Goal: Task Accomplishment & Management: Use online tool/utility

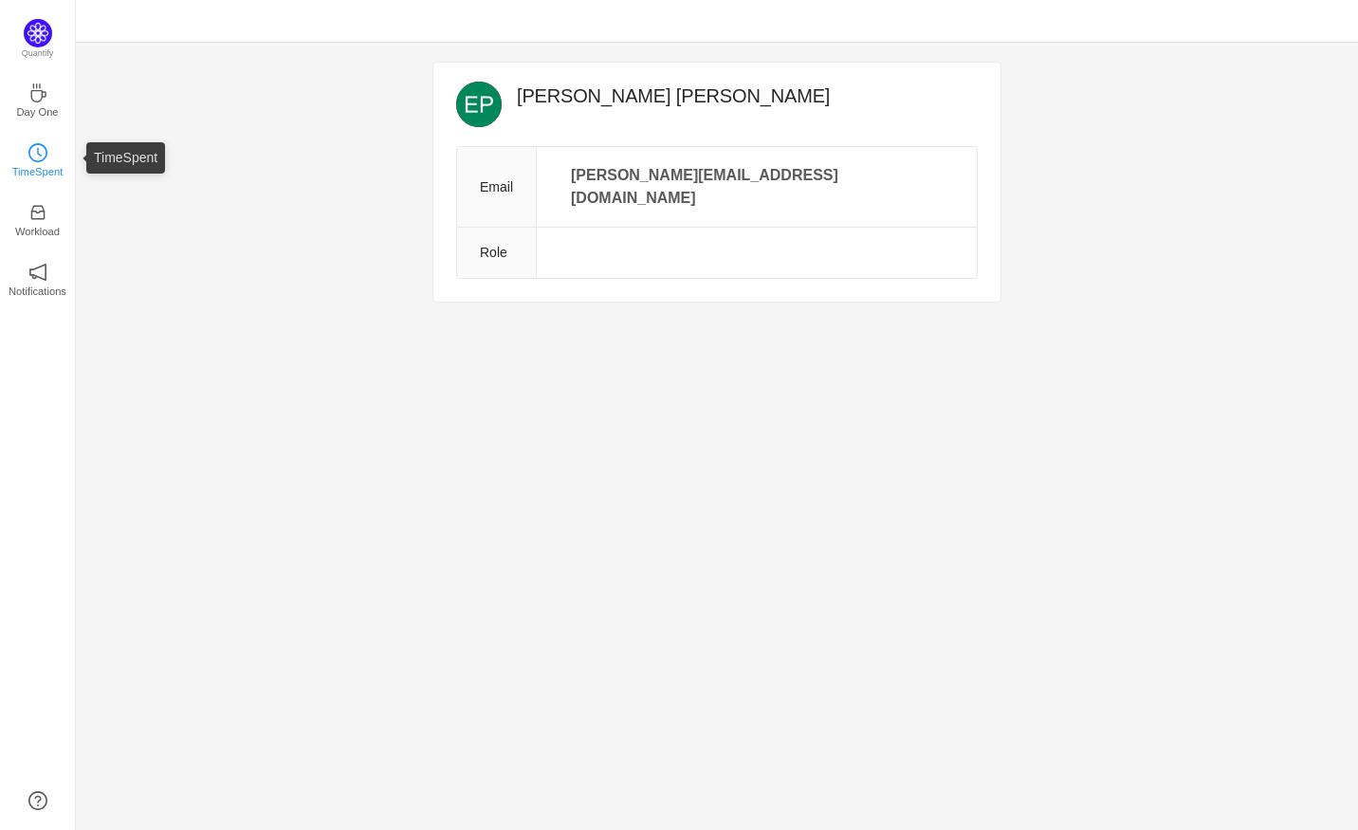
click at [36, 165] on p "TimeSpent" at bounding box center [37, 171] width 51 height 17
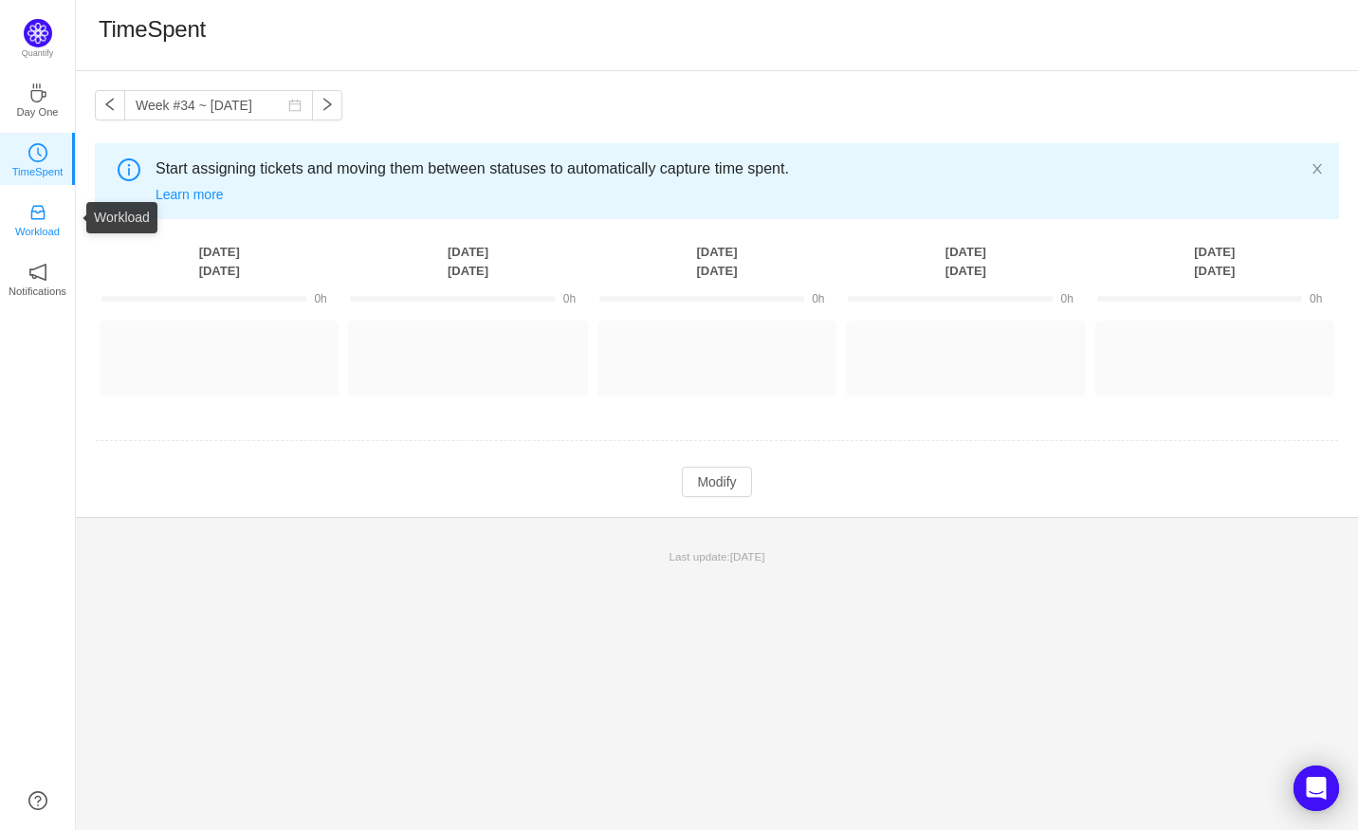
click at [28, 216] on link "Workload" at bounding box center [37, 218] width 19 height 19
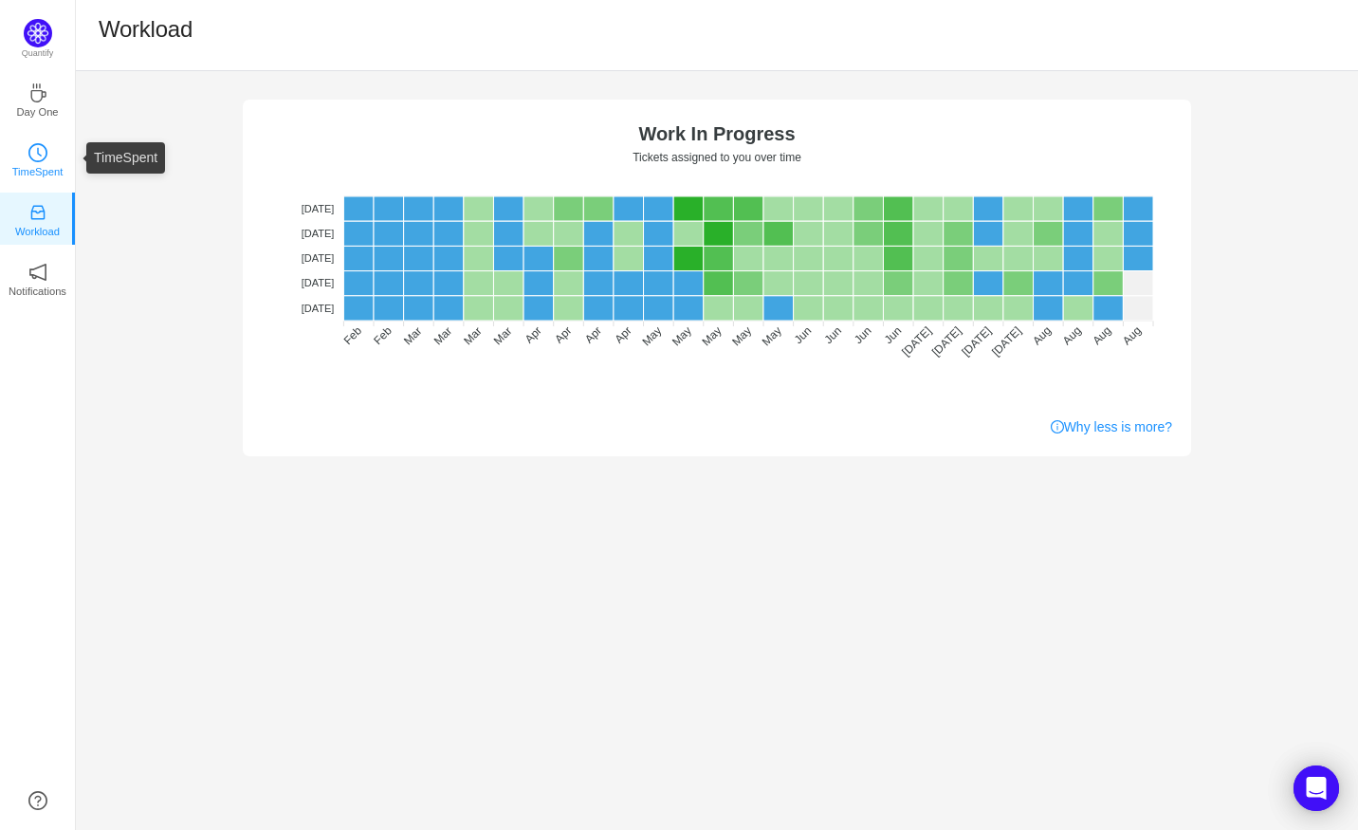
click at [46, 158] on icon "icon: clock-circle" at bounding box center [37, 152] width 19 height 19
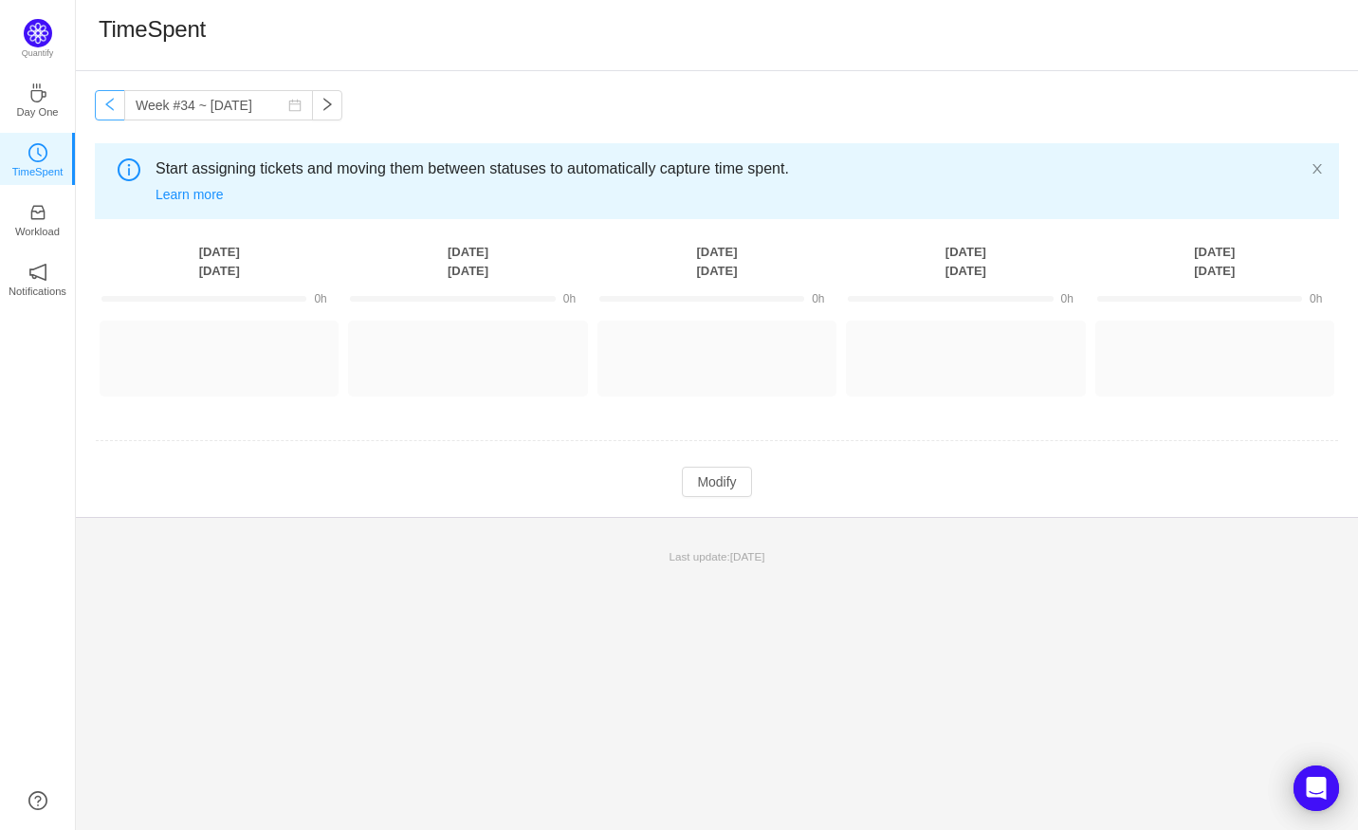
click at [108, 102] on button "button" at bounding box center [110, 105] width 30 height 30
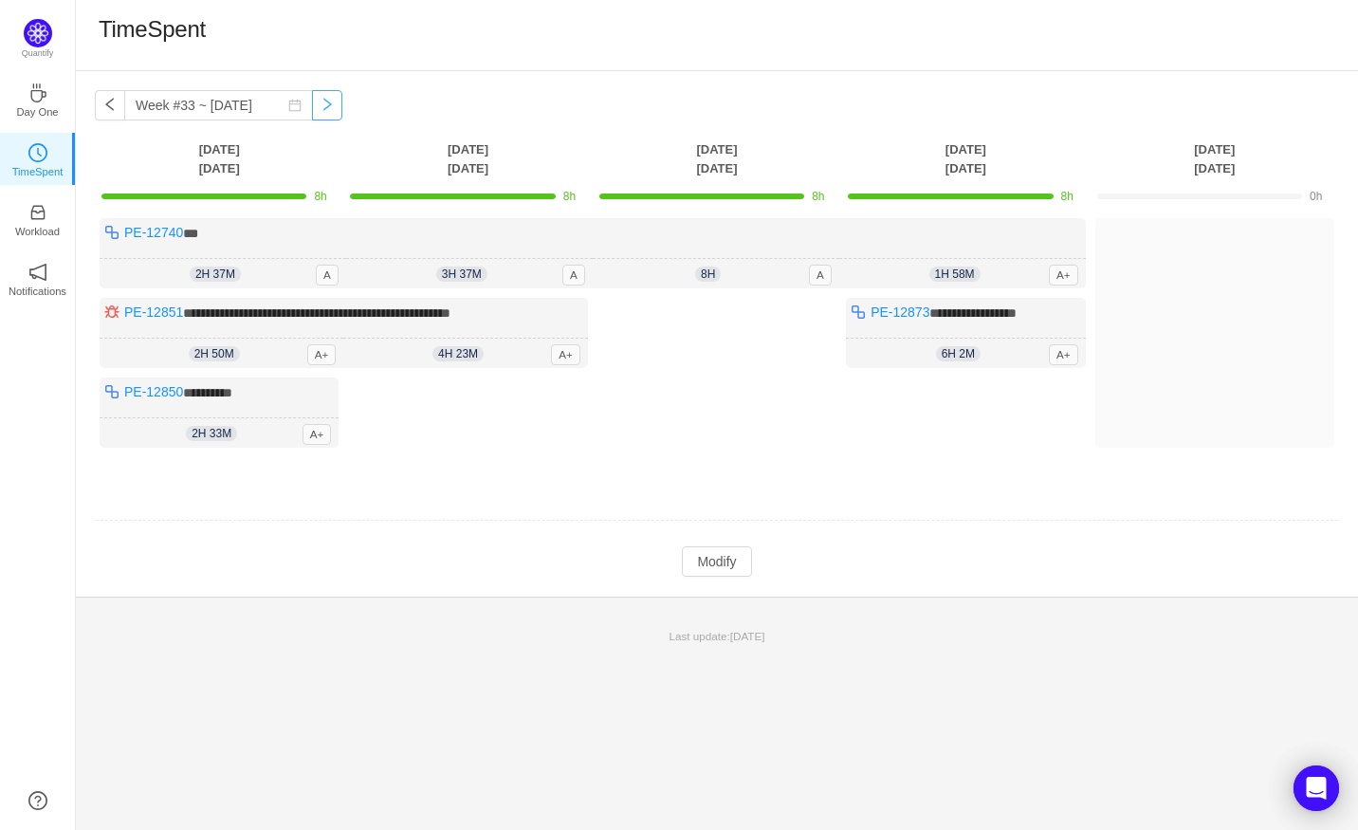
click at [318, 114] on button "button" at bounding box center [327, 105] width 30 height 30
type input "Week #34 ~ [DATE]"
